Goal: Transaction & Acquisition: Purchase product/service

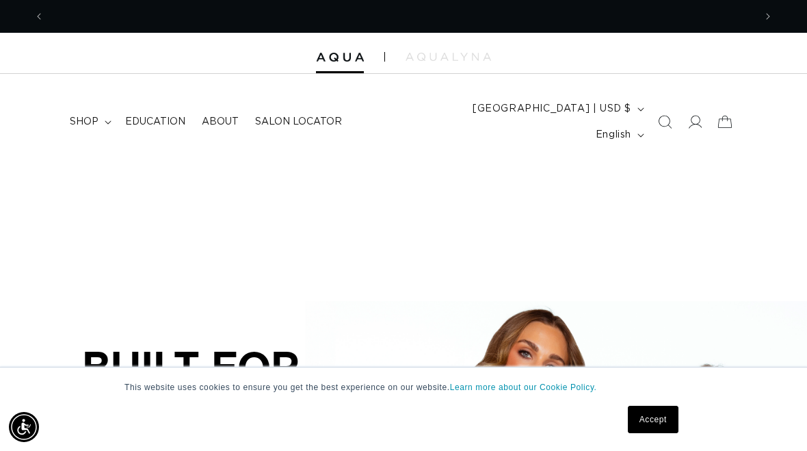
scroll to position [0, 710]
click at [103, 119] on summary "shop" at bounding box center [89, 121] width 55 height 29
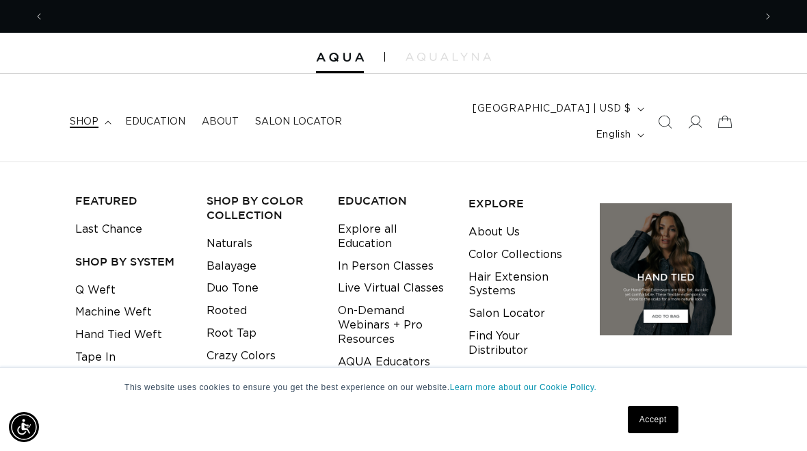
scroll to position [0, 1419]
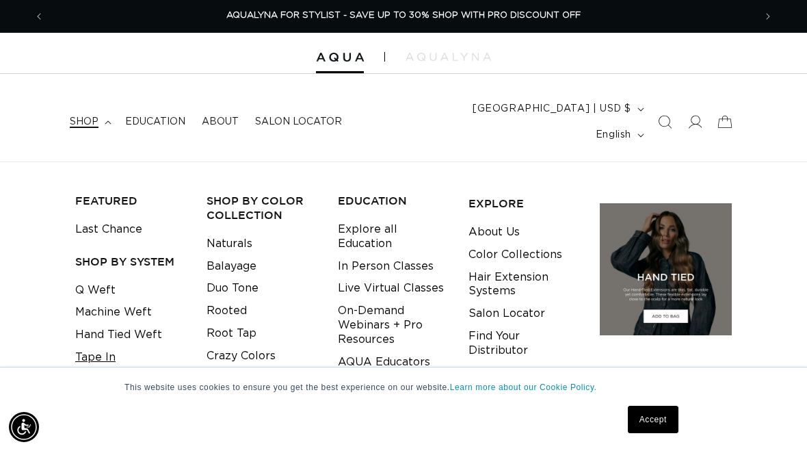
click at [100, 346] on link "Tape In" at bounding box center [95, 357] width 40 height 23
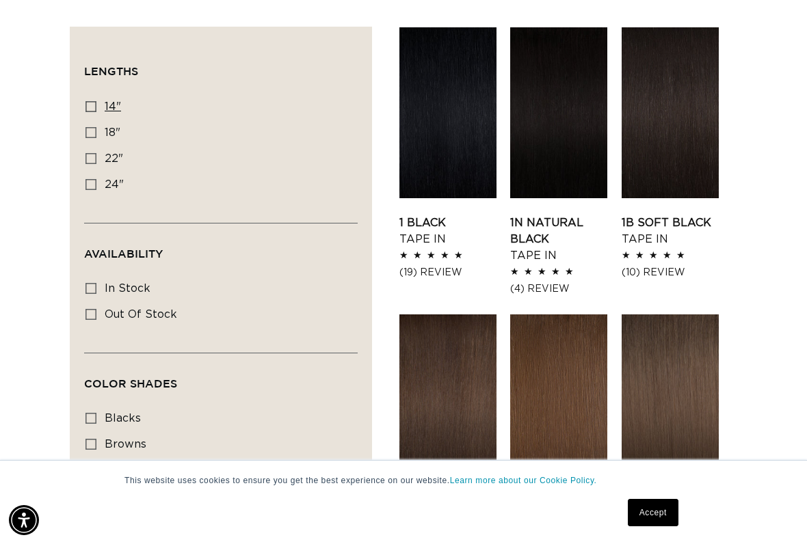
scroll to position [0, 710]
click at [88, 101] on icon at bounding box center [90, 106] width 11 height 11
click at [88, 101] on input "14" 14" (35 products)" at bounding box center [90, 106] width 11 height 11
checkbox input "true"
click at [96, 127] on icon at bounding box center [90, 132] width 11 height 11
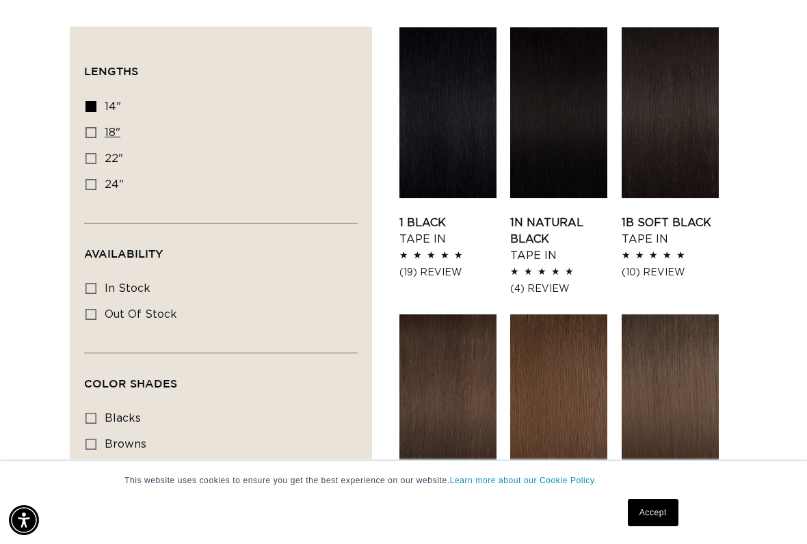
click at [96, 127] on input "18" 18" (49 products)" at bounding box center [90, 132] width 11 height 11
checkbox input "true"
click at [88, 283] on icon at bounding box center [90, 288] width 11 height 11
click at [88, 283] on input "In stock In stock (48 products)" at bounding box center [90, 288] width 11 height 11
checkbox input "true"
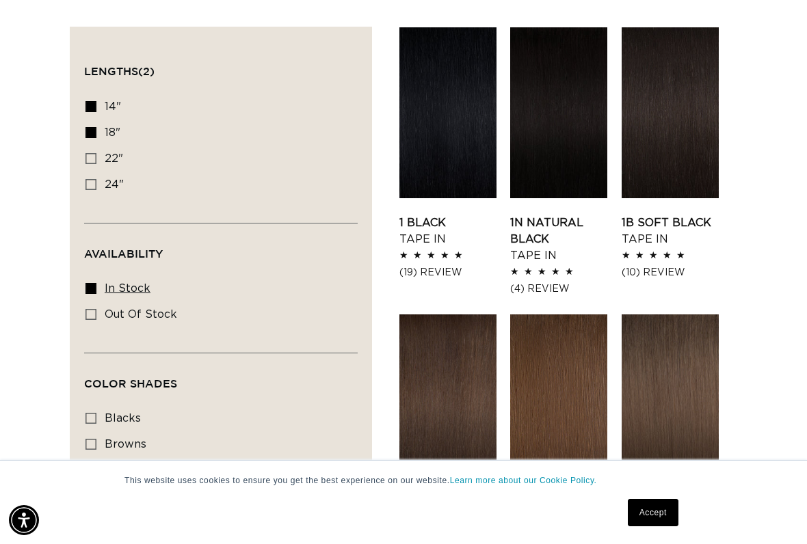
scroll to position [0, 1419]
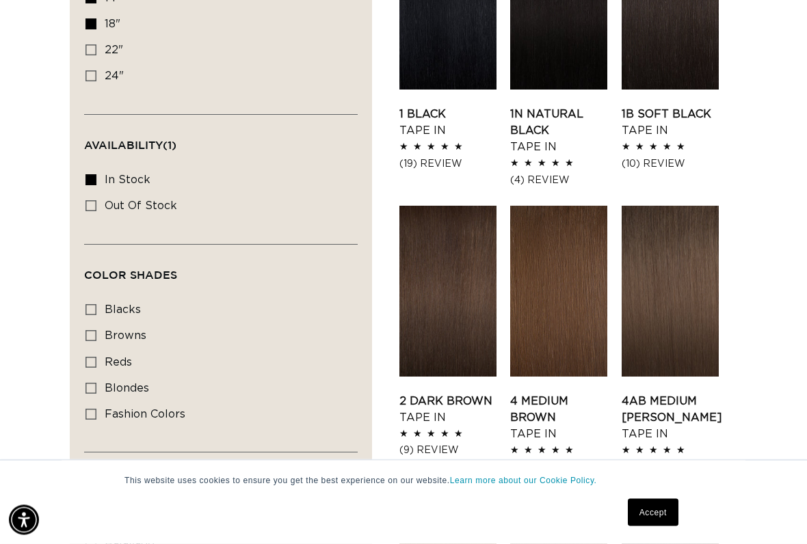
scroll to position [608, 0]
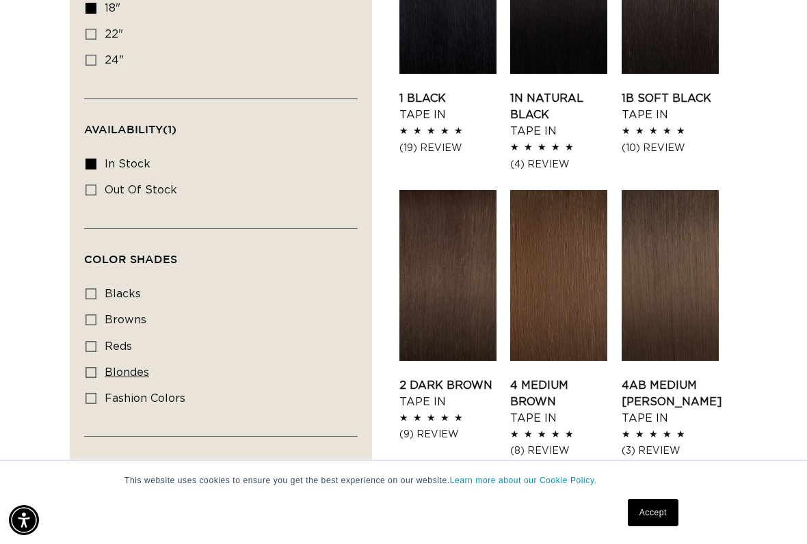
click at [100, 360] on label "blondes blondes (28 products)" at bounding box center [216, 373] width 263 height 26
click at [96, 367] on input "blondes blondes (28 products)" at bounding box center [90, 372] width 11 height 11
checkbox input "true"
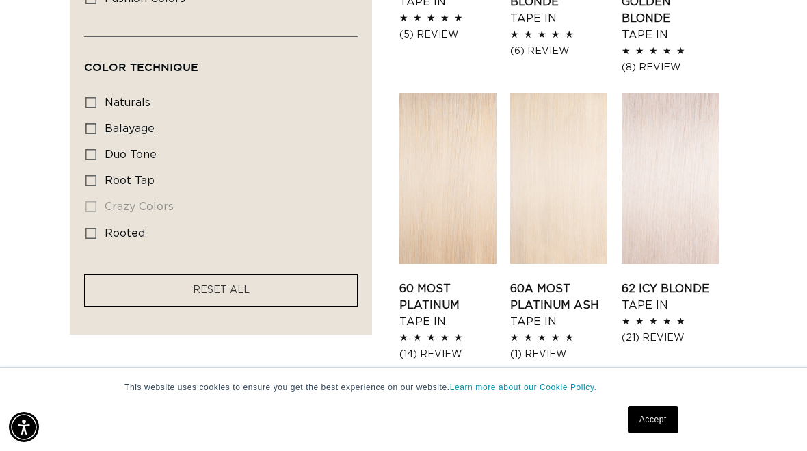
click at [85, 123] on input "balayage balayage (5 products)" at bounding box center [90, 128] width 11 height 11
checkbox input "true"
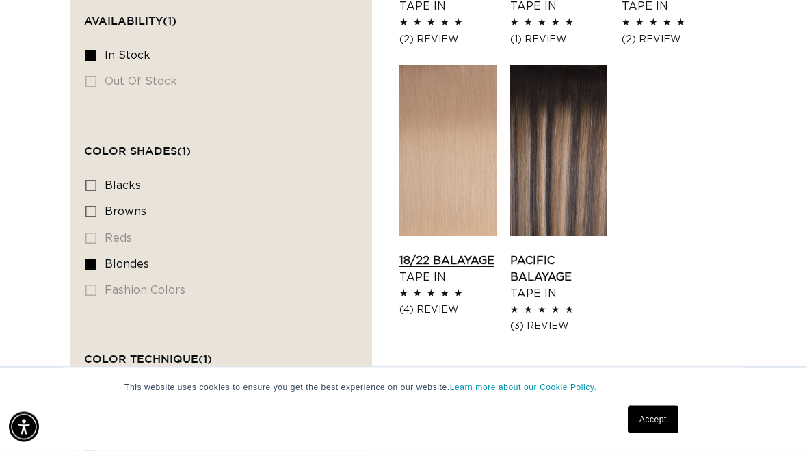
scroll to position [717, 0]
click at [446, 252] on link "18/22 Balayage Tape In" at bounding box center [447, 268] width 97 height 33
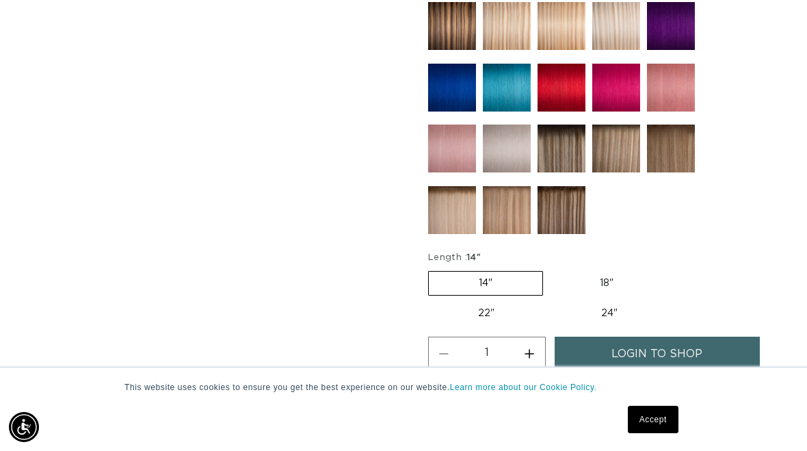
click at [630, 336] on span "login to shop" at bounding box center [656, 353] width 91 height 35
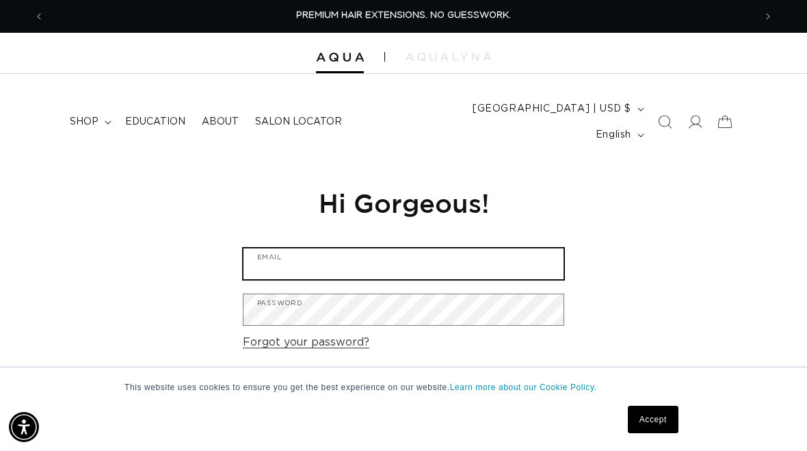
click at [393, 248] on input "Email" at bounding box center [403, 263] width 320 height 31
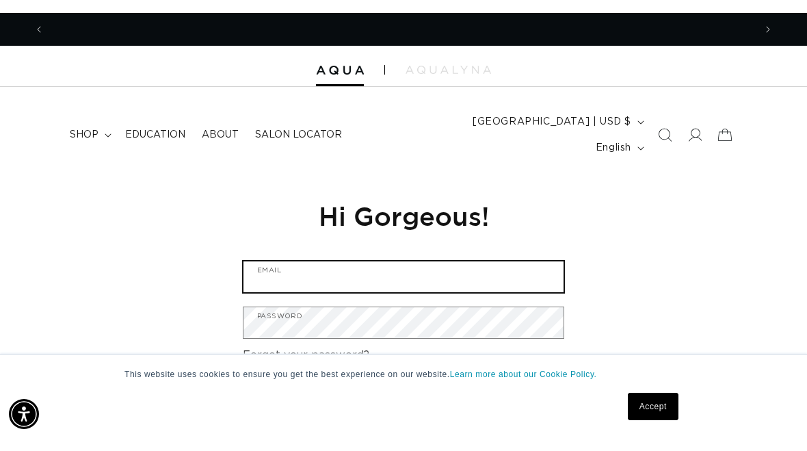
scroll to position [0, 710]
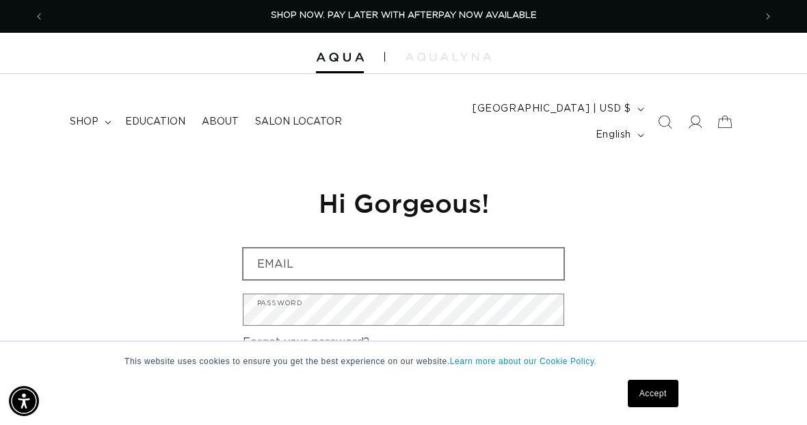
type input "Sherrieb83@gmail.com"
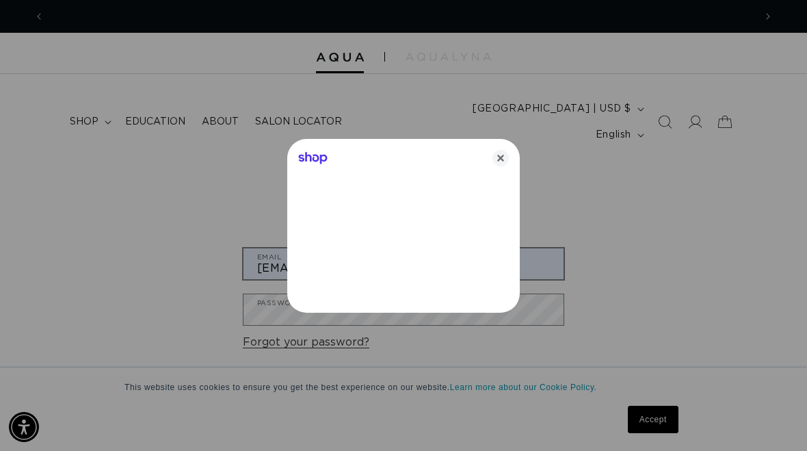
scroll to position [0, 1419]
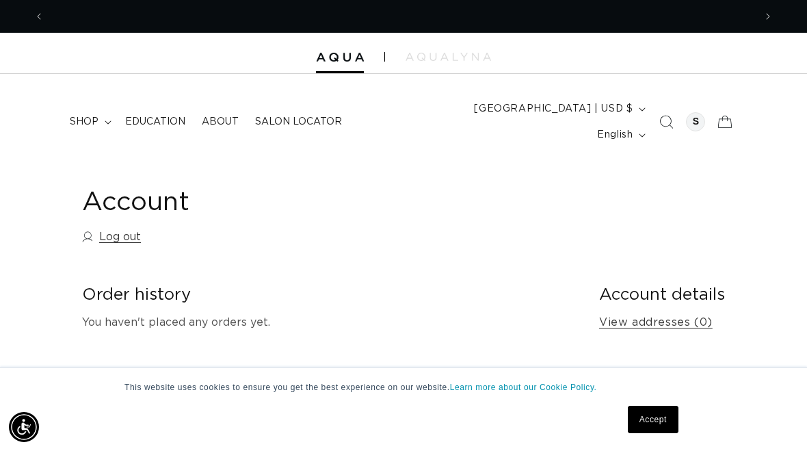
scroll to position [0, 1419]
click at [96, 116] on span "shop" at bounding box center [84, 122] width 29 height 12
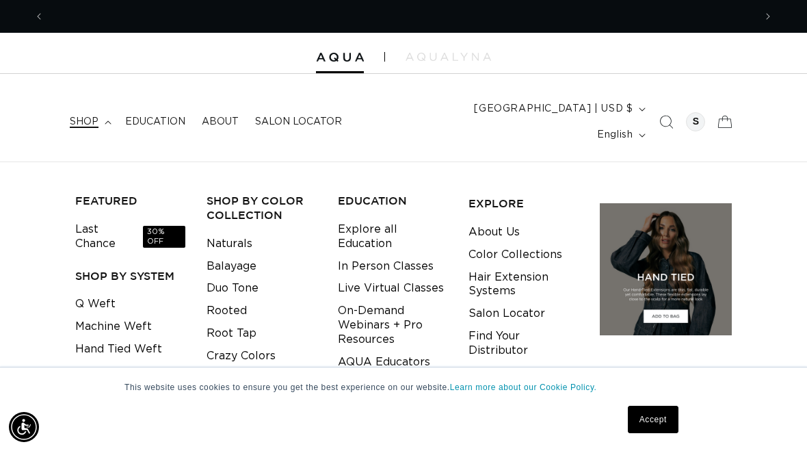
scroll to position [0, 710]
click at [107, 360] on link "Tape In" at bounding box center [95, 371] width 40 height 23
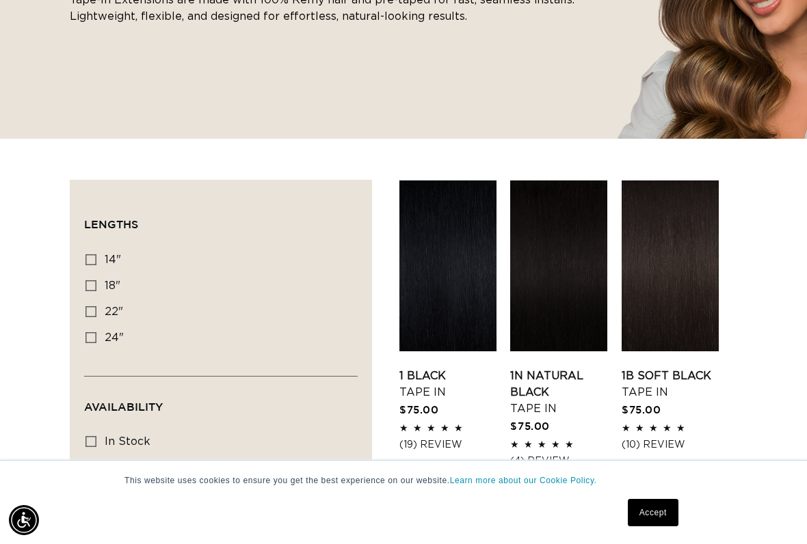
scroll to position [337, 0]
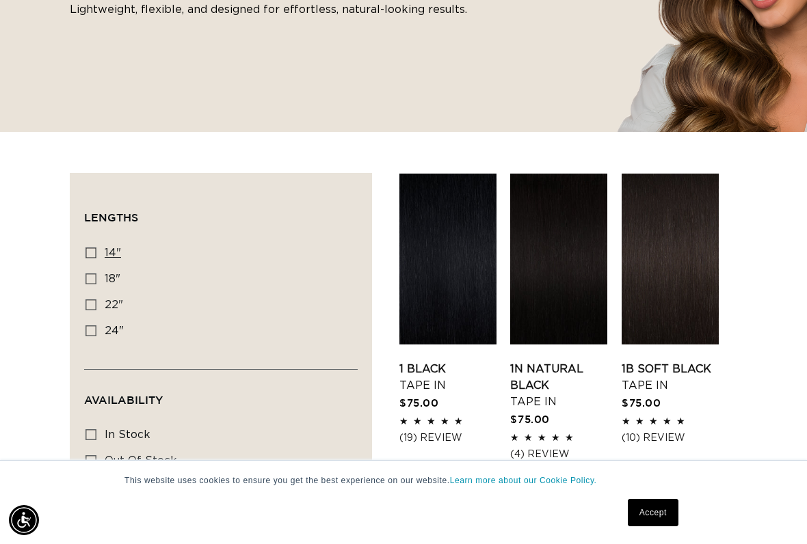
click at [95, 248] on icon at bounding box center [90, 253] width 11 height 11
click at [95, 248] on input "14" 14" (35 products)" at bounding box center [90, 253] width 11 height 11
checkbox input "true"
click at [92, 273] on icon at bounding box center [90, 278] width 11 height 11
click at [92, 273] on input "18" 18" (49 products)" at bounding box center [90, 278] width 11 height 11
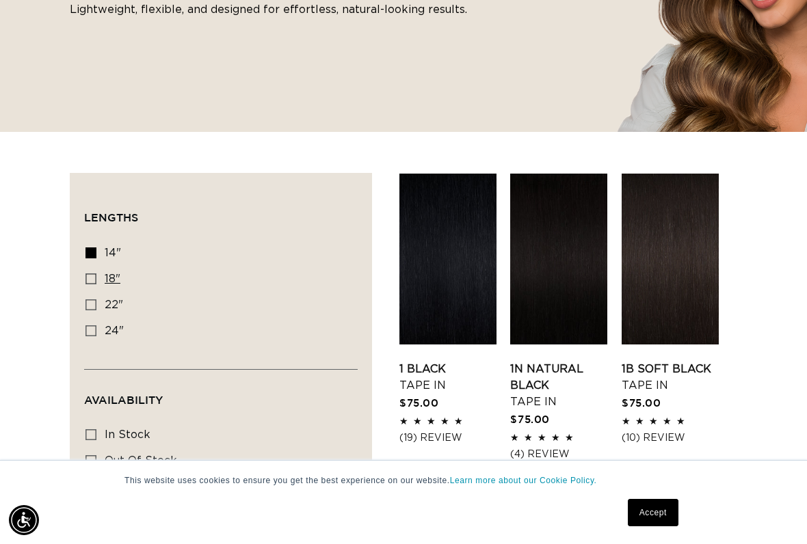
checkbox input "true"
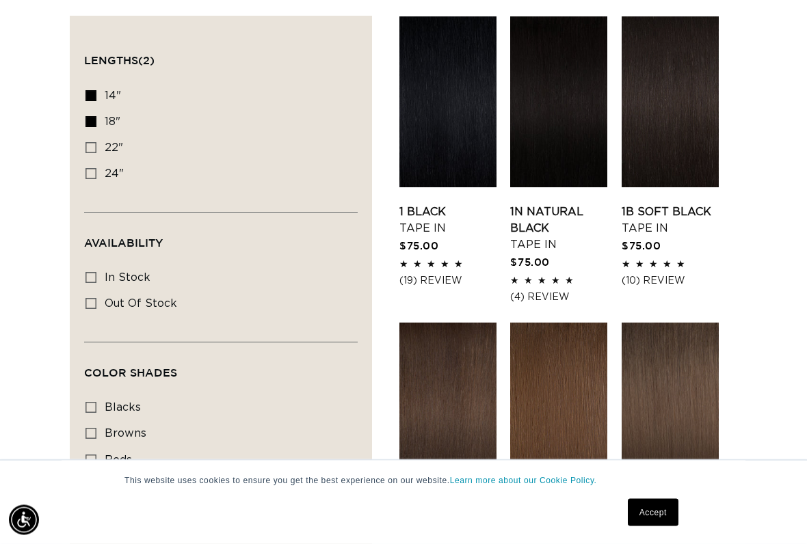
scroll to position [494, 0]
click at [85, 272] on input "In stock In stock (48 products)" at bounding box center [90, 277] width 11 height 11
checkbox input "true"
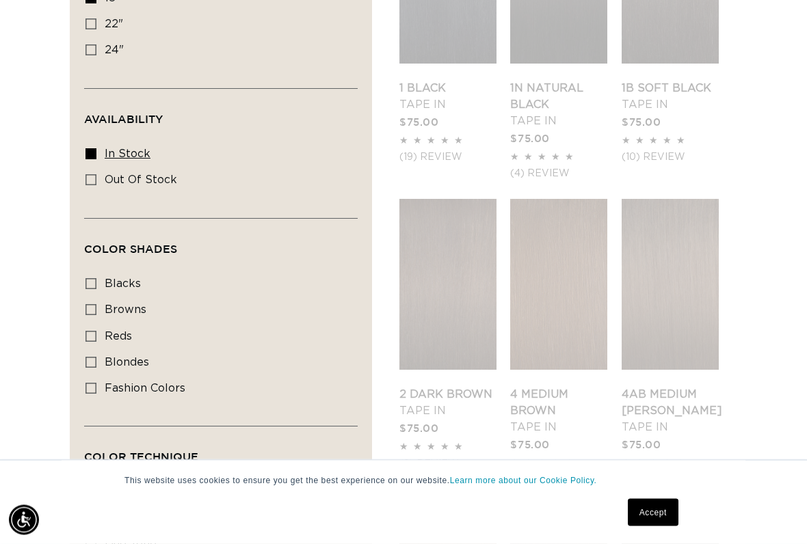
scroll to position [0, 1419]
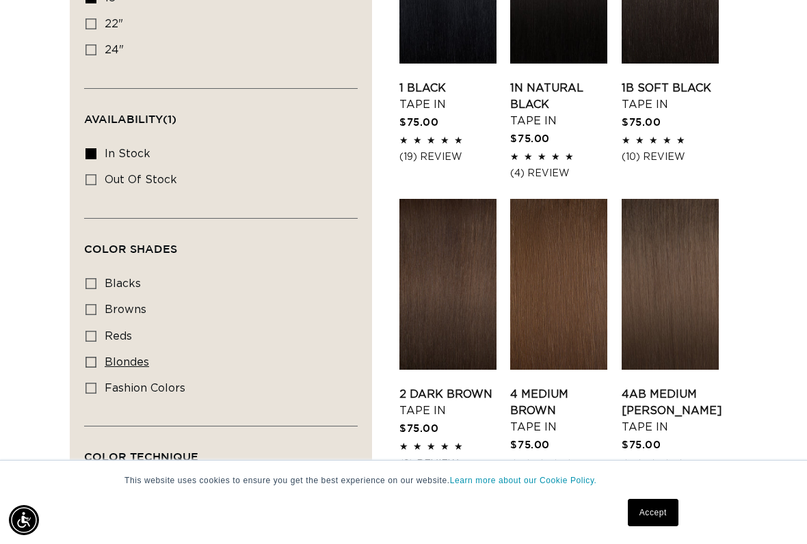
click at [94, 357] on icon at bounding box center [90, 362] width 11 height 11
click at [94, 357] on input "blondes blondes (28 products)" at bounding box center [90, 362] width 11 height 11
checkbox input "true"
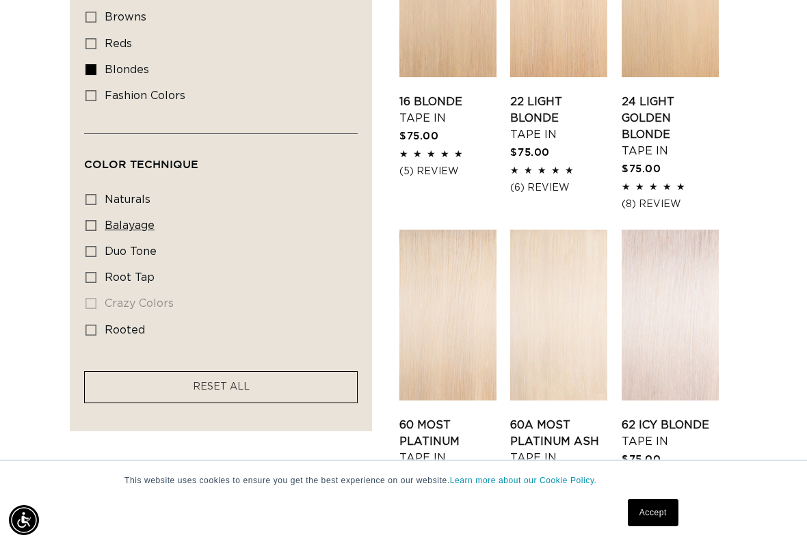
click at [95, 220] on icon at bounding box center [90, 225] width 11 height 11
click at [95, 220] on input "balayage balayage (5 products)" at bounding box center [90, 225] width 11 height 11
checkbox input "true"
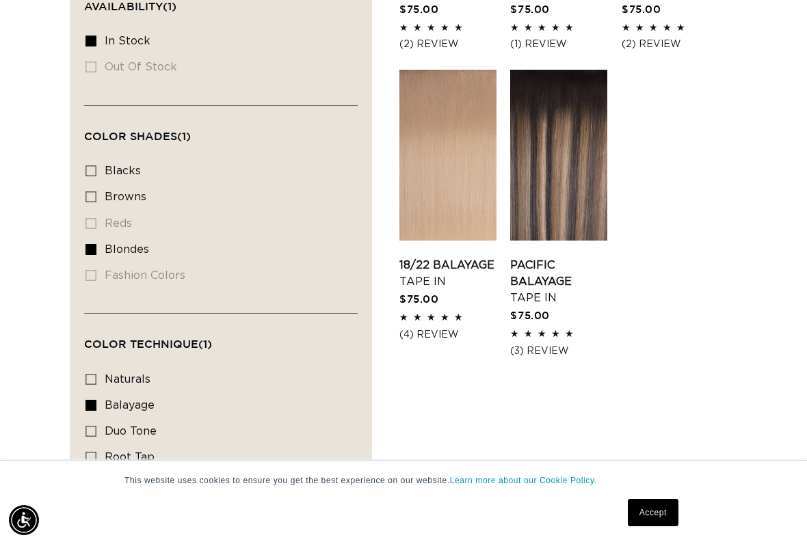
scroll to position [0, 710]
